Goal: Task Accomplishment & Management: Manage account settings

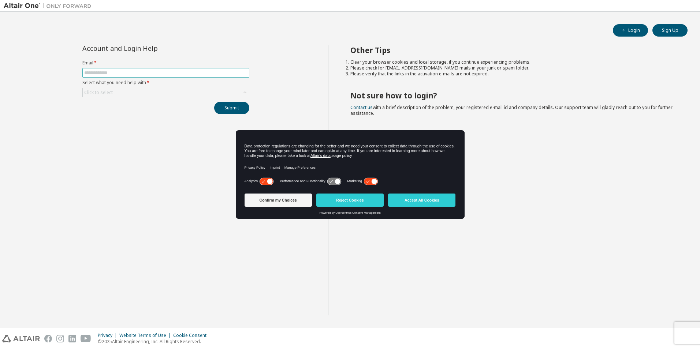
click at [119, 72] on input "text" at bounding box center [165, 73] width 163 height 6
type input "**********"
click at [105, 90] on div "Click to select" at bounding box center [98, 93] width 29 height 6
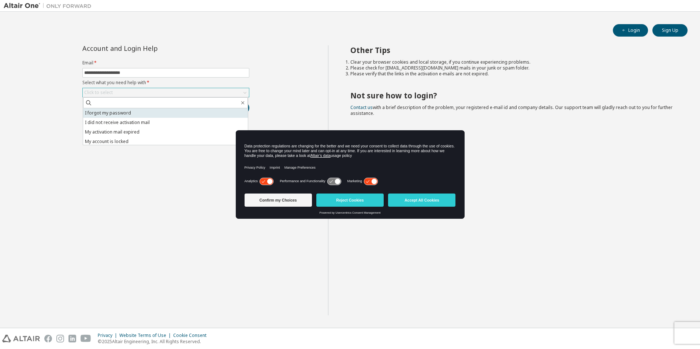
click at [111, 114] on li "I forgot my password" at bounding box center [165, 113] width 165 height 10
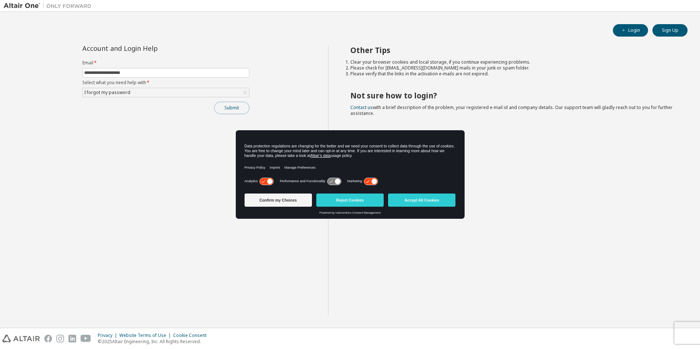
click at [244, 111] on button "Submit" at bounding box center [231, 108] width 35 height 12
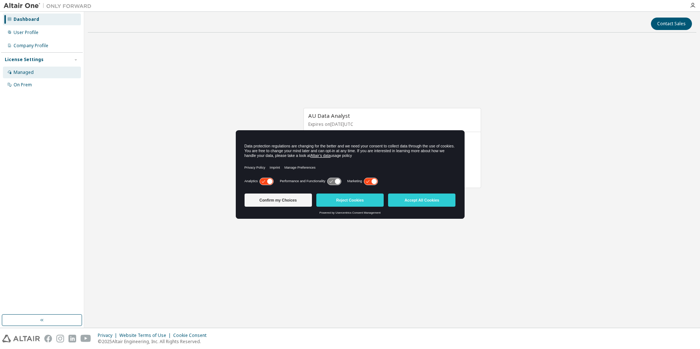
click at [29, 75] on div "Managed" at bounding box center [42, 73] width 78 height 12
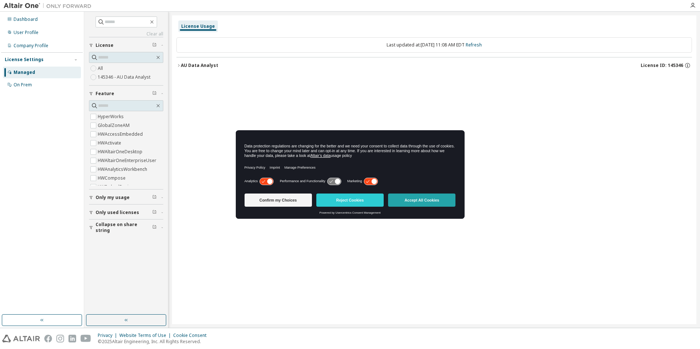
click at [401, 201] on button "Accept All Cookies" at bounding box center [421, 200] width 67 height 13
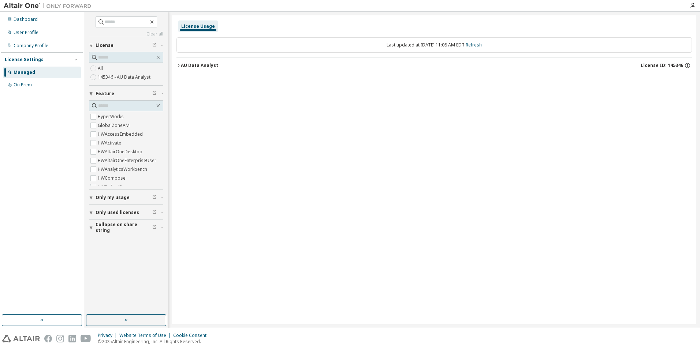
click at [22, 75] on div "Managed" at bounding box center [25, 73] width 22 height 6
click at [27, 22] on div "Dashboard" at bounding box center [26, 19] width 24 height 6
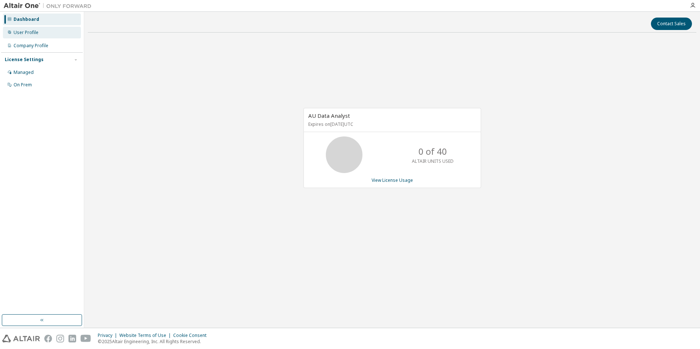
click at [26, 31] on div "User Profile" at bounding box center [26, 33] width 25 height 6
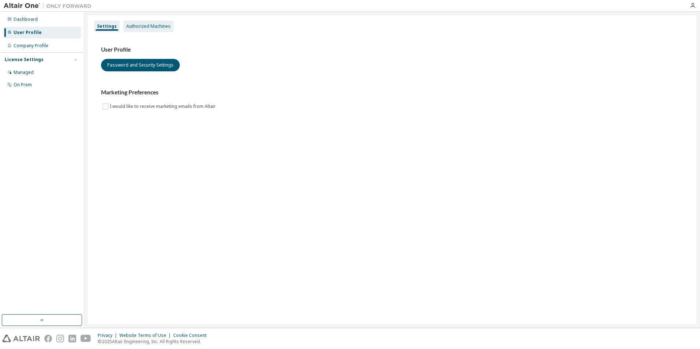
click at [135, 29] on div "Authorized Machines" at bounding box center [148, 26] width 44 height 6
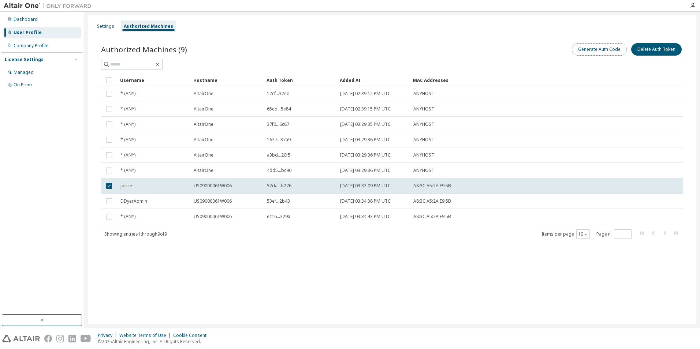
click at [583, 48] on button "Generate Auth Code" at bounding box center [599, 49] width 55 height 12
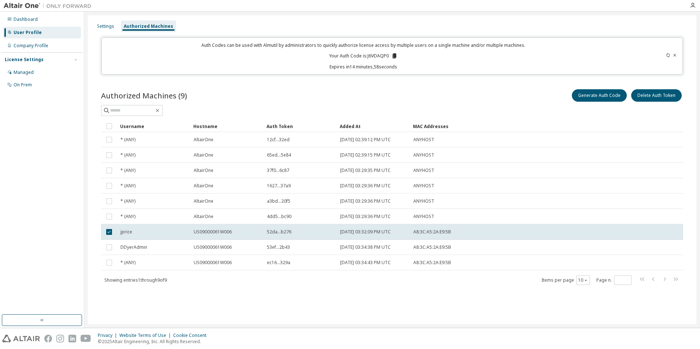
click at [379, 54] on p "Your Auth Code is: J6VDAQP0" at bounding box center [363, 56] width 68 height 7
copy p "J6VDAQP0"
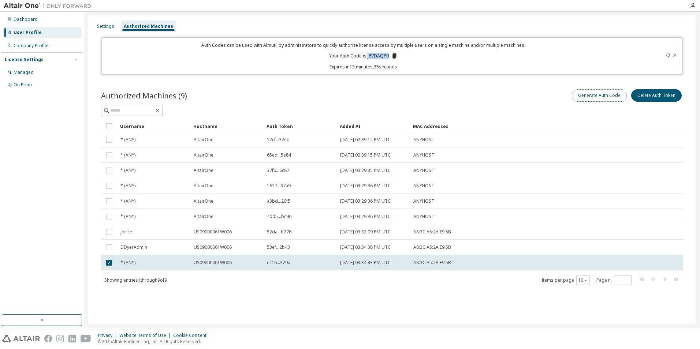
click at [605, 98] on button "Generate Auth Code" at bounding box center [599, 95] width 55 height 12
click at [603, 97] on button "Generate Auth Code" at bounding box center [599, 95] width 55 height 12
click at [674, 55] on icon at bounding box center [674, 55] width 4 height 4
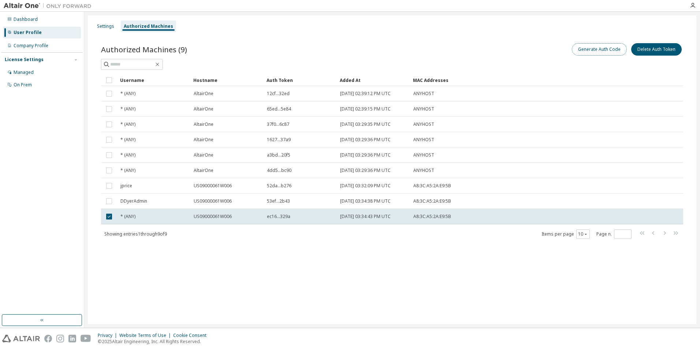
click at [607, 51] on button "Generate Auth Code" at bounding box center [599, 49] width 55 height 12
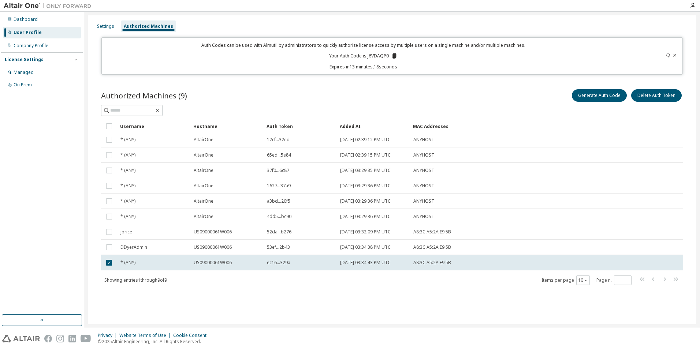
click at [374, 55] on p "Your Auth Code is: J6VDAQP0" at bounding box center [363, 56] width 68 height 7
copy p "J6VDAQP0"
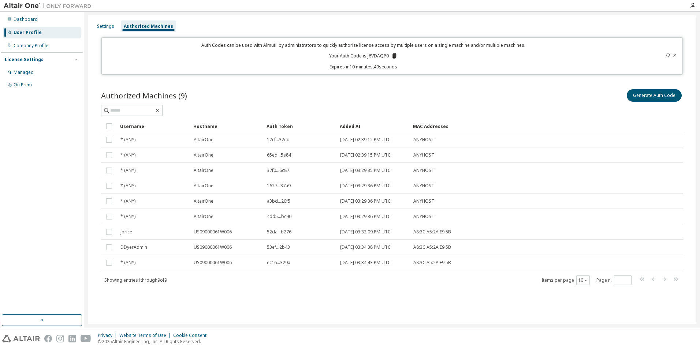
click at [498, 60] on div "Auth Codes can be used with Almutil by administrators to quickly authorize lice…" at bounding box center [363, 56] width 515 height 28
click at [675, 55] on icon at bounding box center [674, 55] width 4 height 4
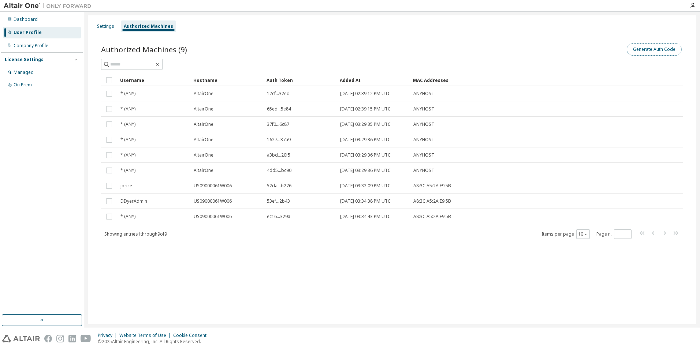
click at [654, 49] on button "Generate Auth Code" at bounding box center [654, 49] width 55 height 12
